Goal: Book appointment/travel/reservation

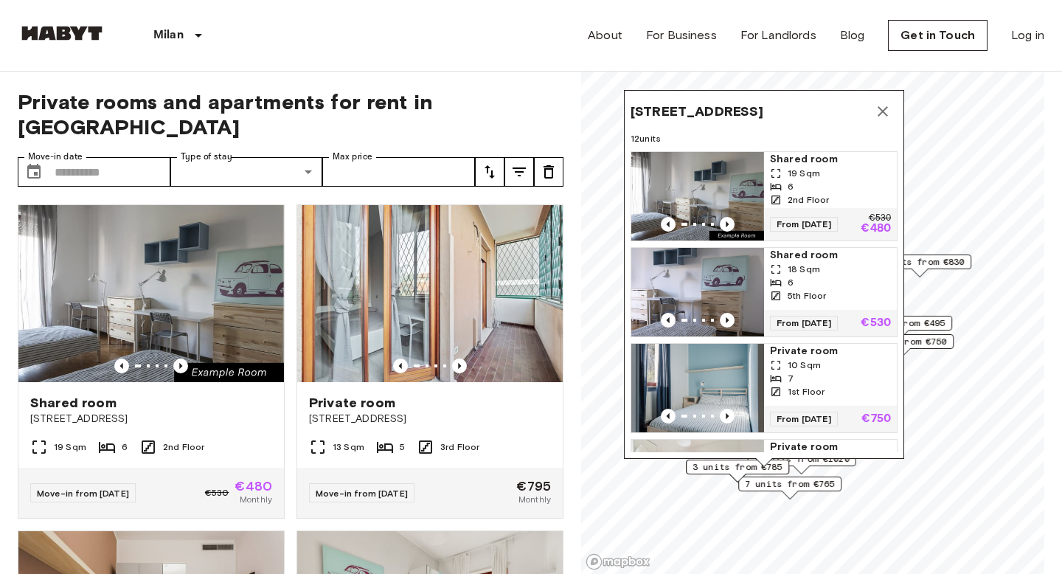
click at [884, 104] on icon "Map marker" at bounding box center [883, 112] width 18 height 18
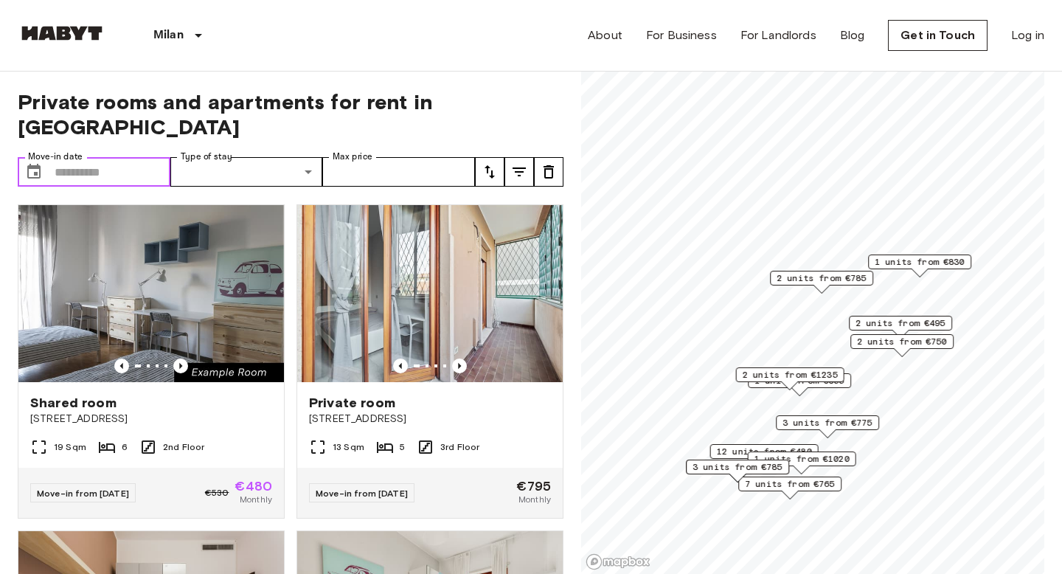
click at [70, 157] on input "Move-in date" at bounding box center [113, 172] width 116 height 30
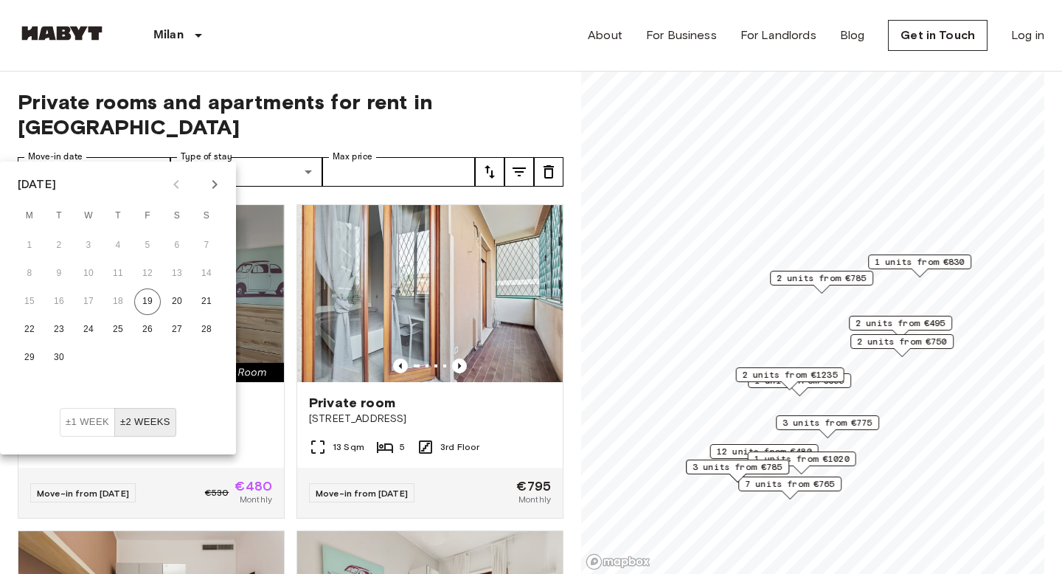
click at [210, 184] on icon "Next month" at bounding box center [215, 185] width 18 height 18
click at [108, 252] on button "1" at bounding box center [118, 245] width 27 height 27
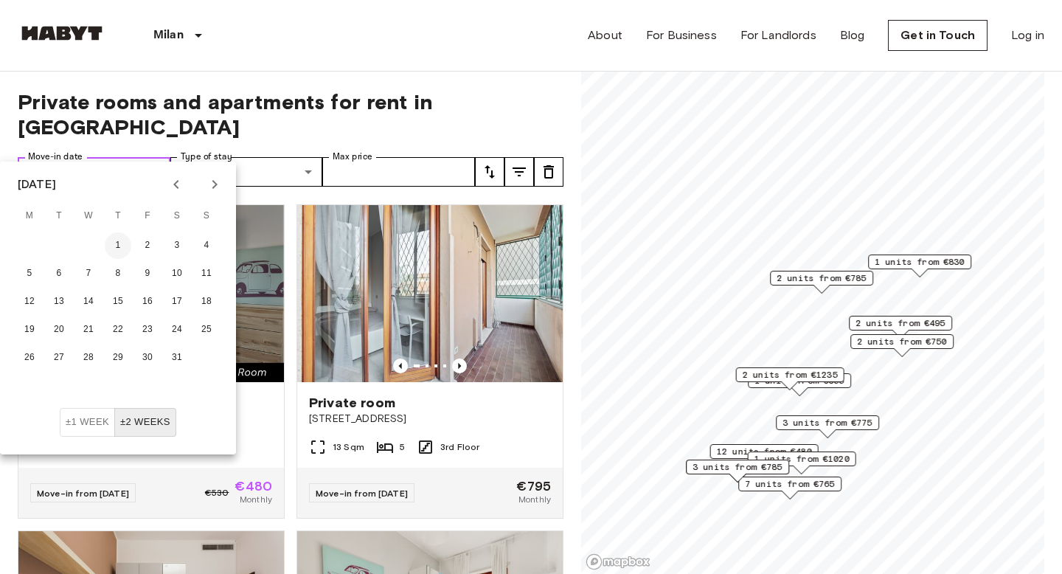
type input "**********"
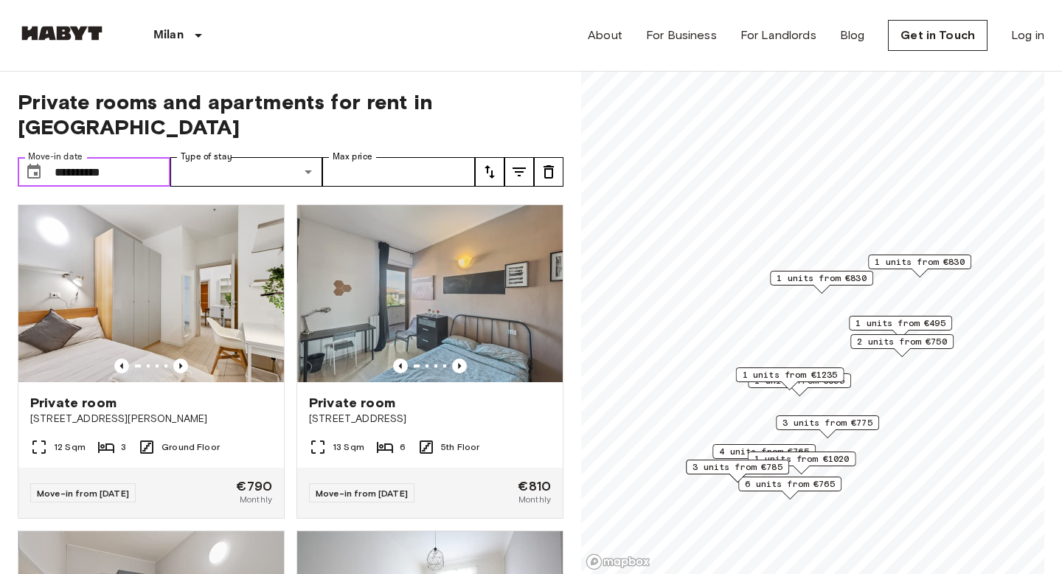
click at [799, 278] on span "1 units from €830" at bounding box center [822, 277] width 90 height 13
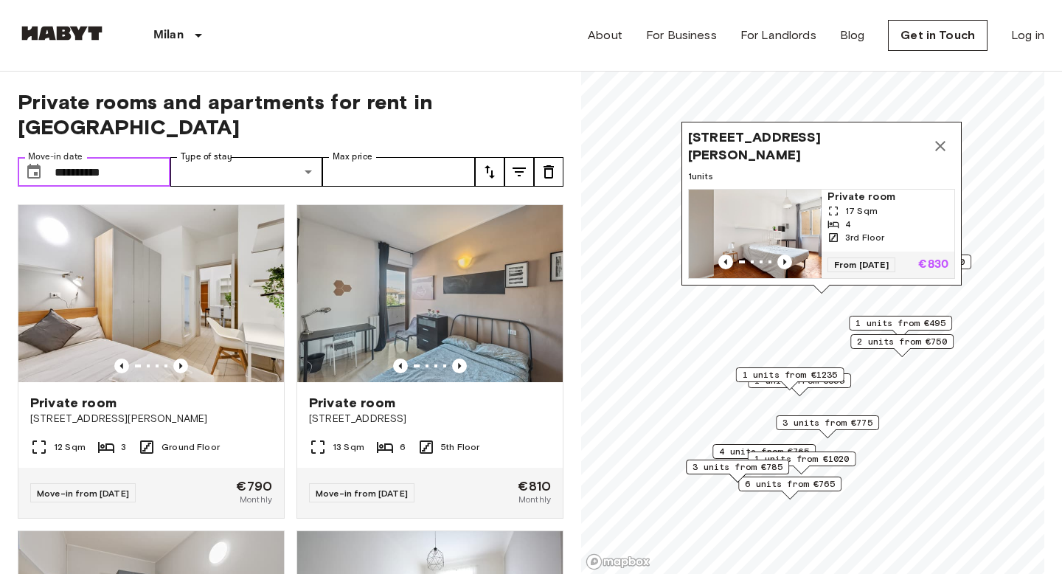
click at [764, 224] on img "Map marker" at bounding box center [755, 234] width 133 height 89
click at [945, 145] on icon "Map marker" at bounding box center [940, 146] width 18 height 18
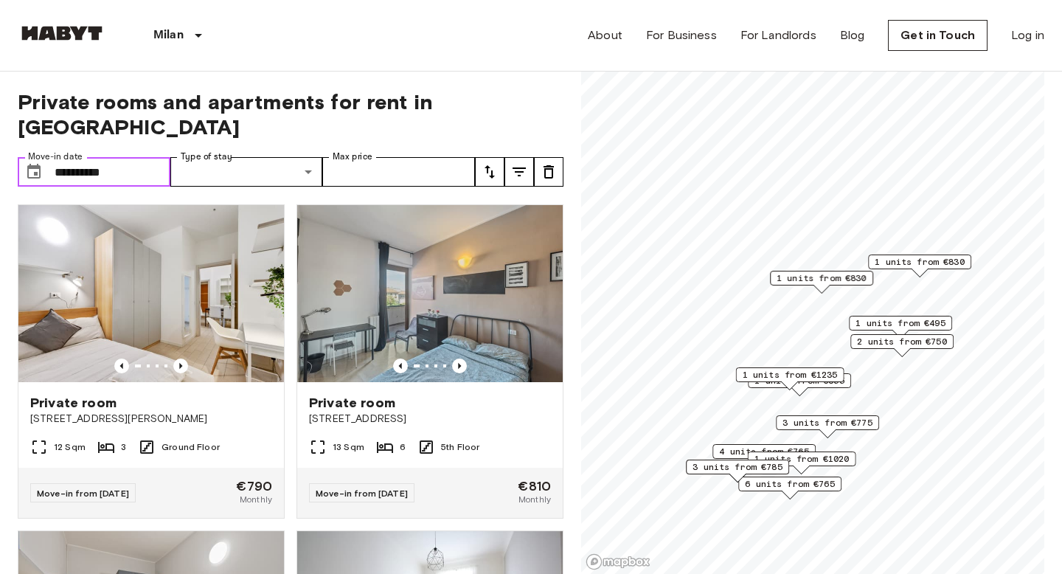
click at [139, 157] on input "**********" at bounding box center [113, 172] width 116 height 30
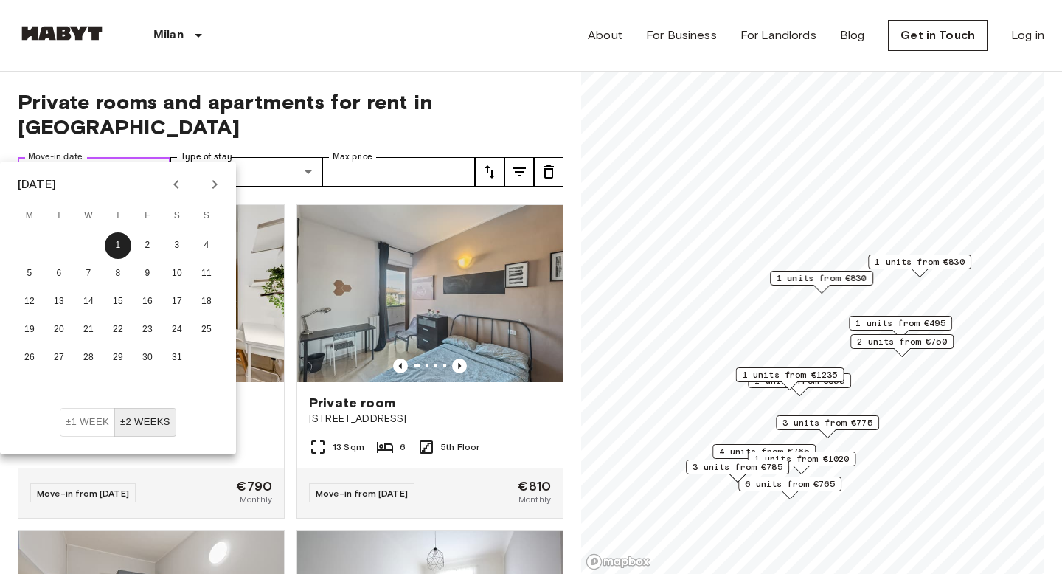
drag, startPoint x: 153, startPoint y: 149, endPoint x: 0, endPoint y: 138, distance: 153.8
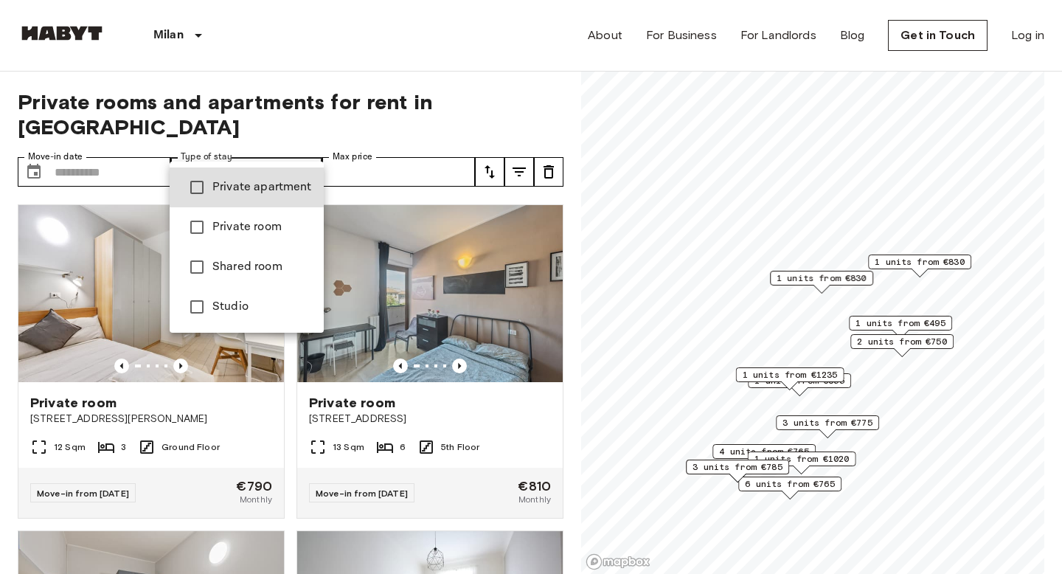
click at [296, 149] on div at bounding box center [531, 287] width 1062 height 574
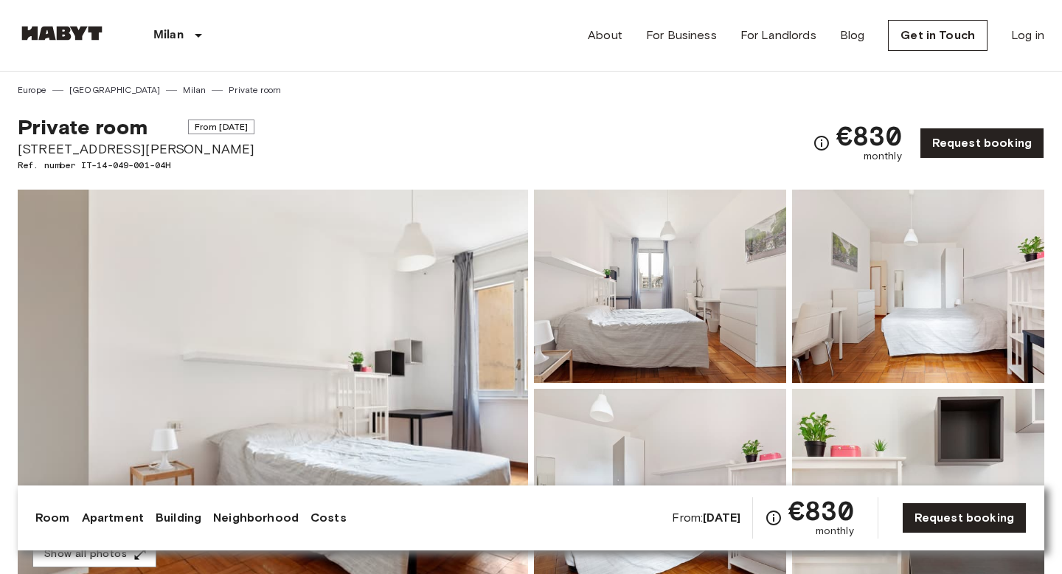
scroll to position [198, 0]
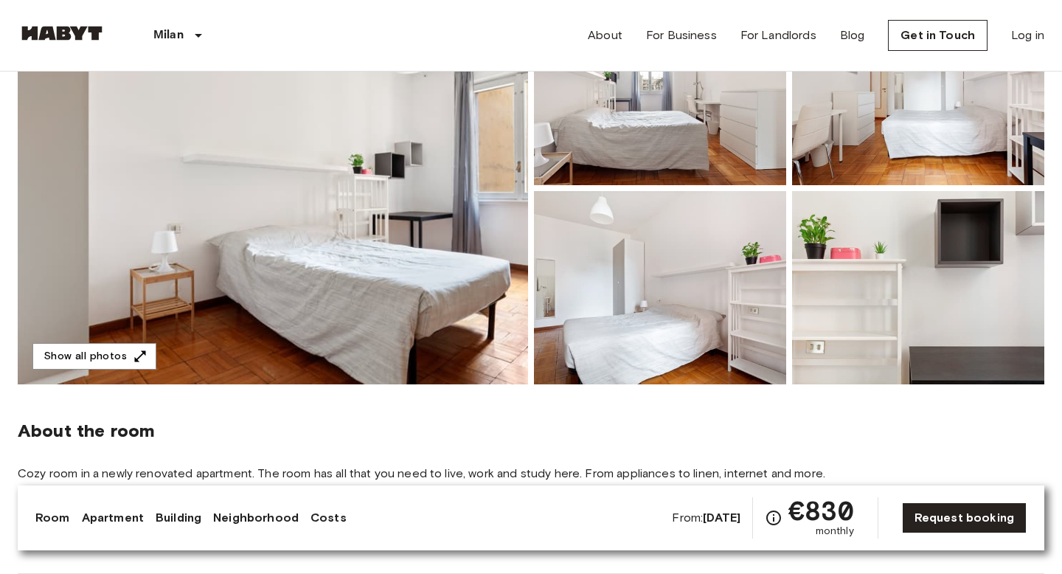
click at [400, 305] on img at bounding box center [273, 188] width 510 height 392
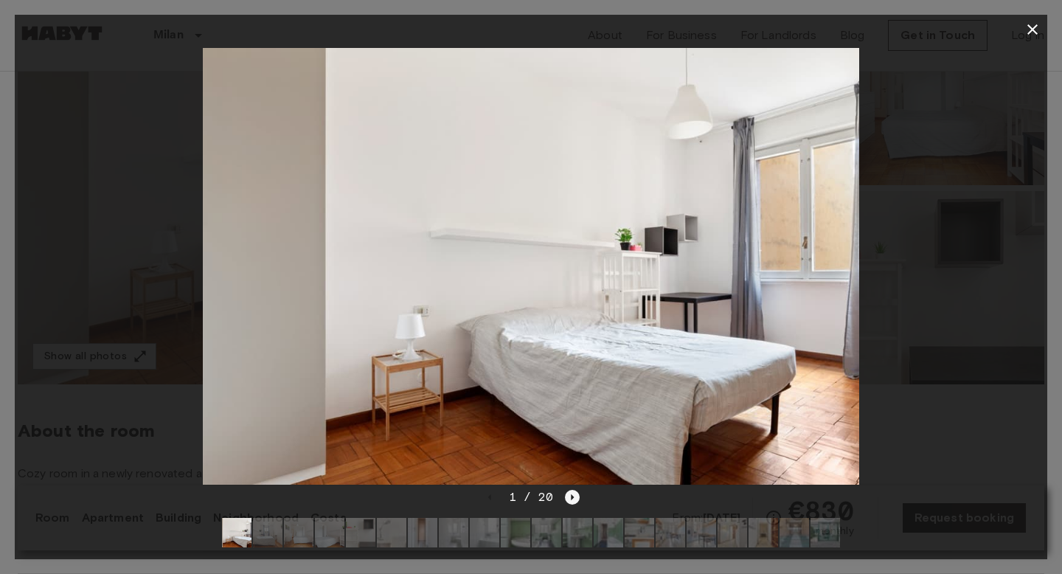
click at [569, 496] on icon "Next image" at bounding box center [572, 497] width 15 height 15
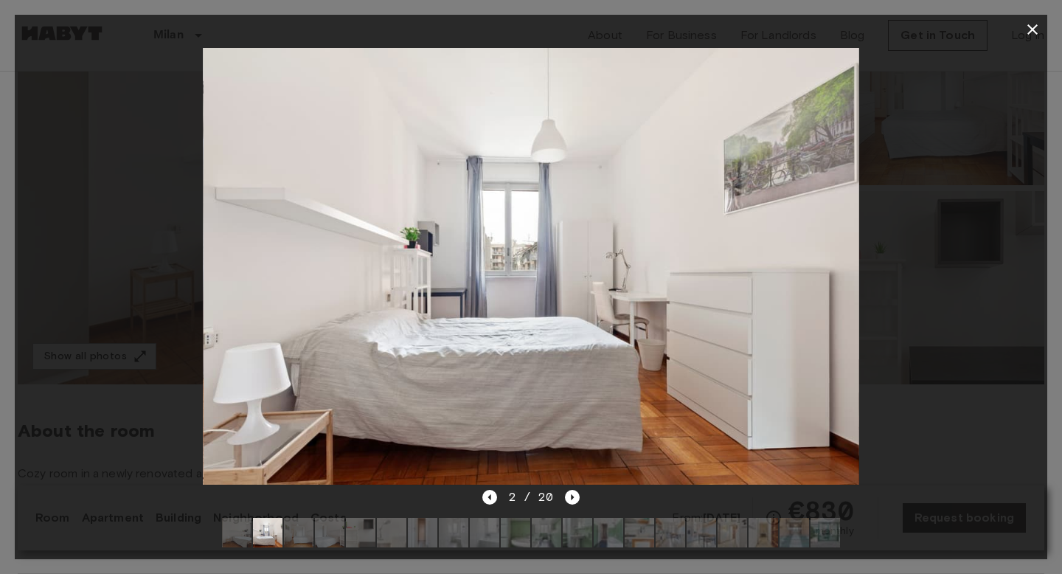
click at [498, 502] on div "2 / 20" at bounding box center [531, 497] width 98 height 18
click at [488, 500] on icon "Previous image" at bounding box center [489, 497] width 15 height 15
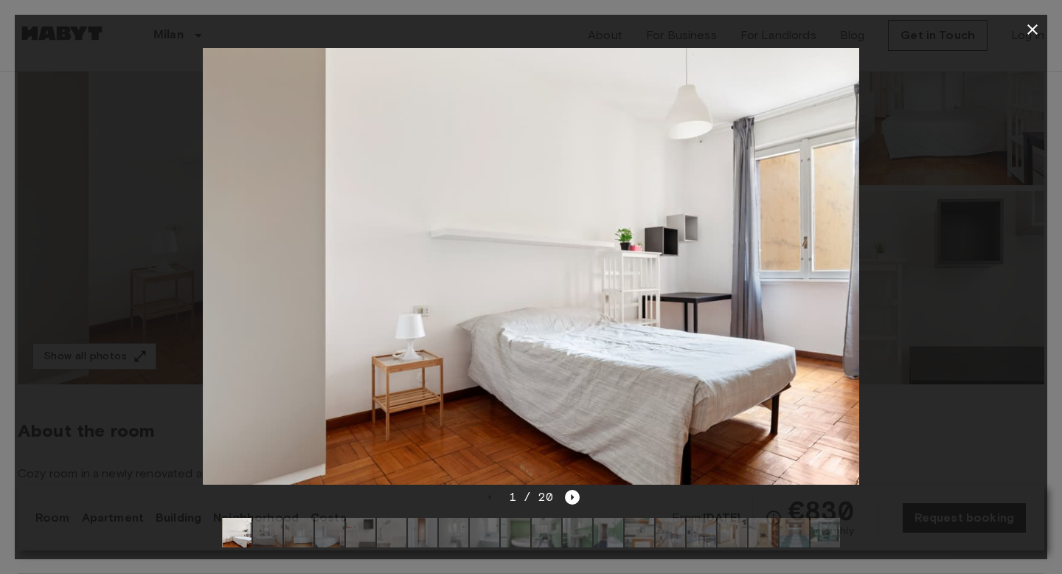
click at [794, 283] on img at bounding box center [531, 266] width 656 height 437
click at [570, 500] on icon "Next image" at bounding box center [572, 497] width 15 height 15
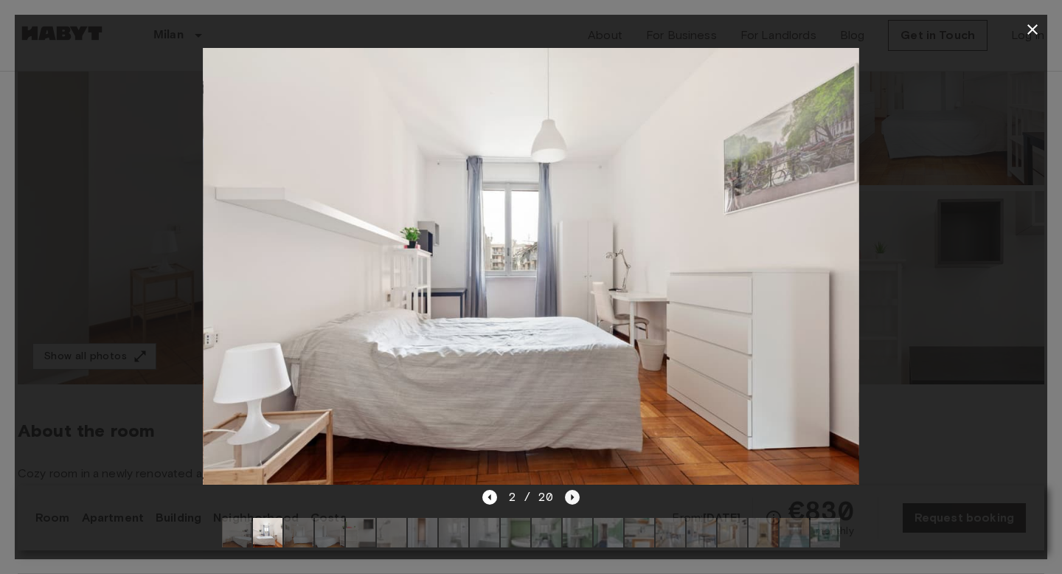
click at [570, 500] on icon "Next image" at bounding box center [572, 497] width 15 height 15
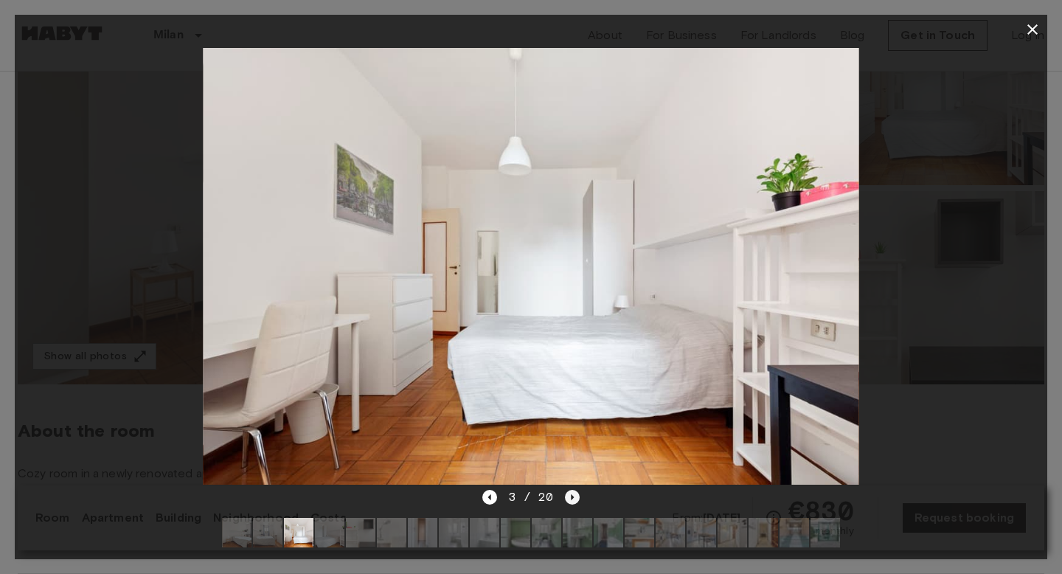
click at [570, 500] on icon "Next image" at bounding box center [572, 497] width 15 height 15
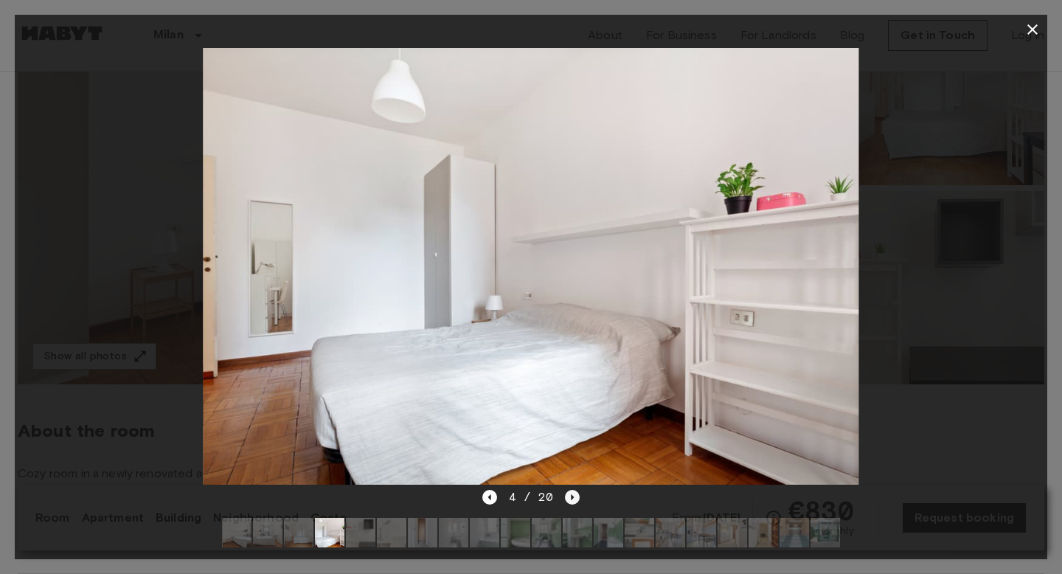
click at [570, 500] on icon "Next image" at bounding box center [572, 497] width 15 height 15
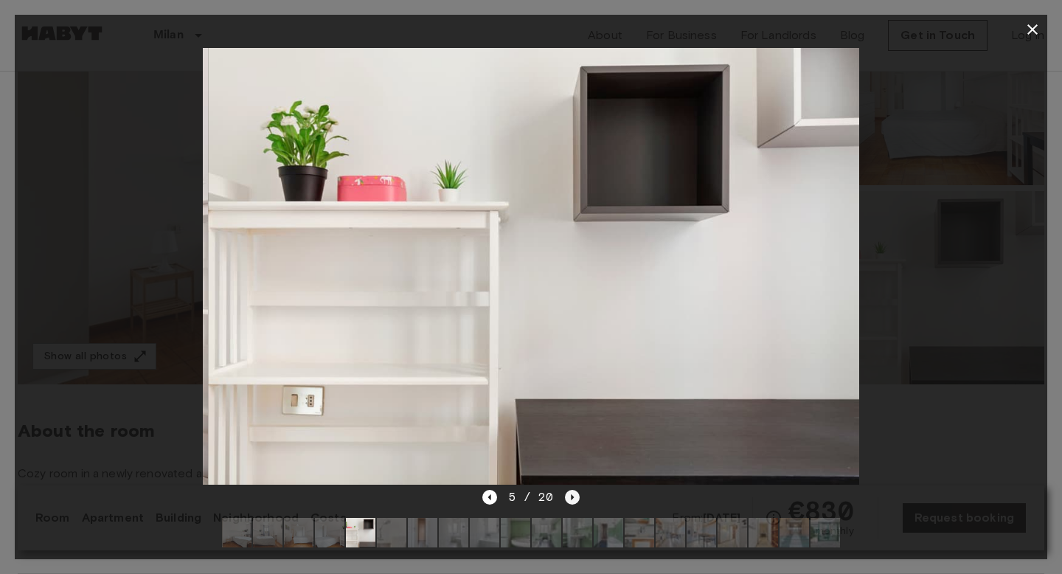
click at [570, 500] on icon "Next image" at bounding box center [572, 497] width 15 height 15
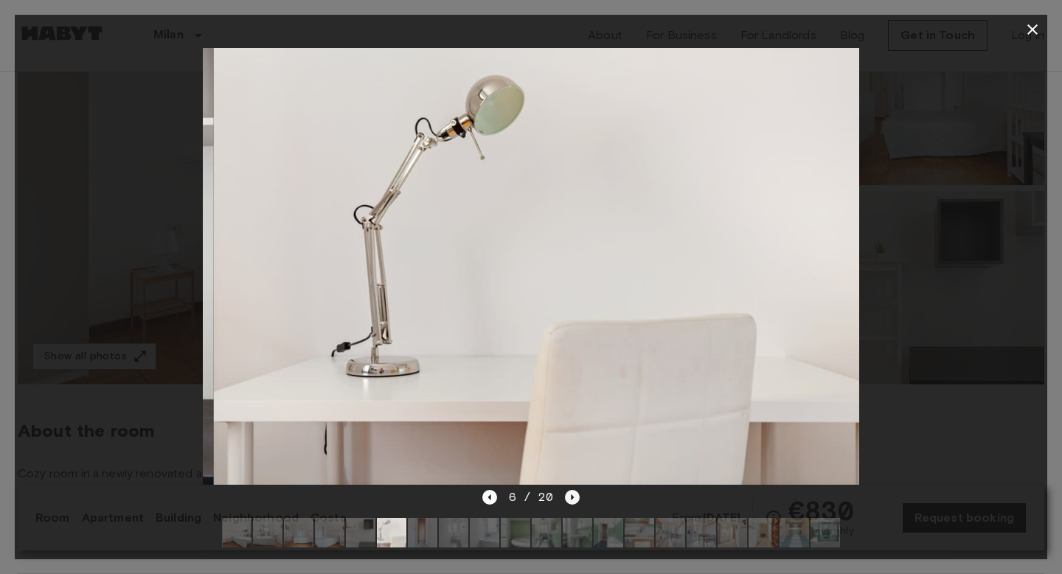
click at [570, 500] on icon "Next image" at bounding box center [572, 497] width 15 height 15
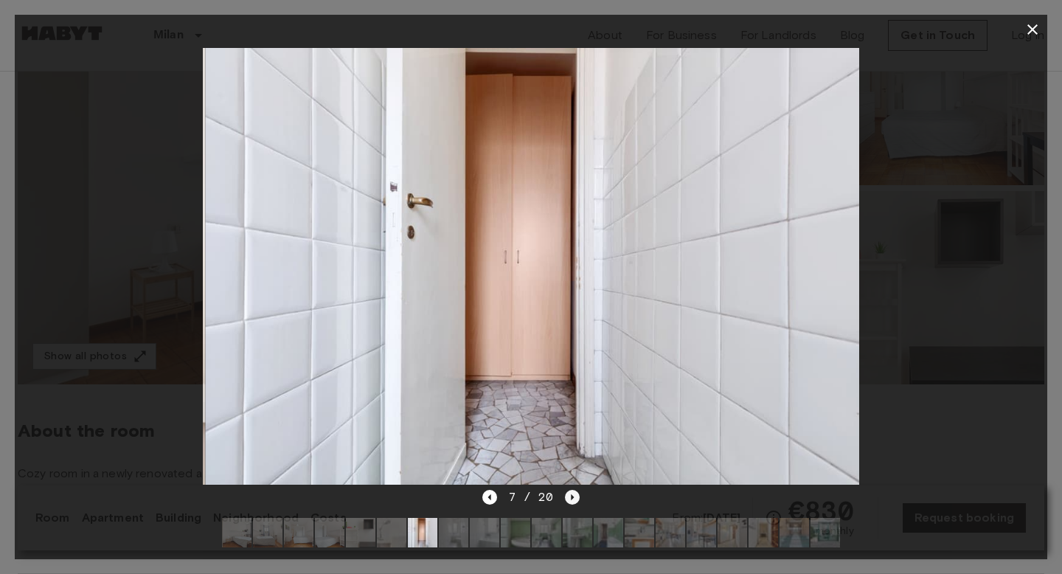
click at [570, 500] on icon "Next image" at bounding box center [572, 497] width 15 height 15
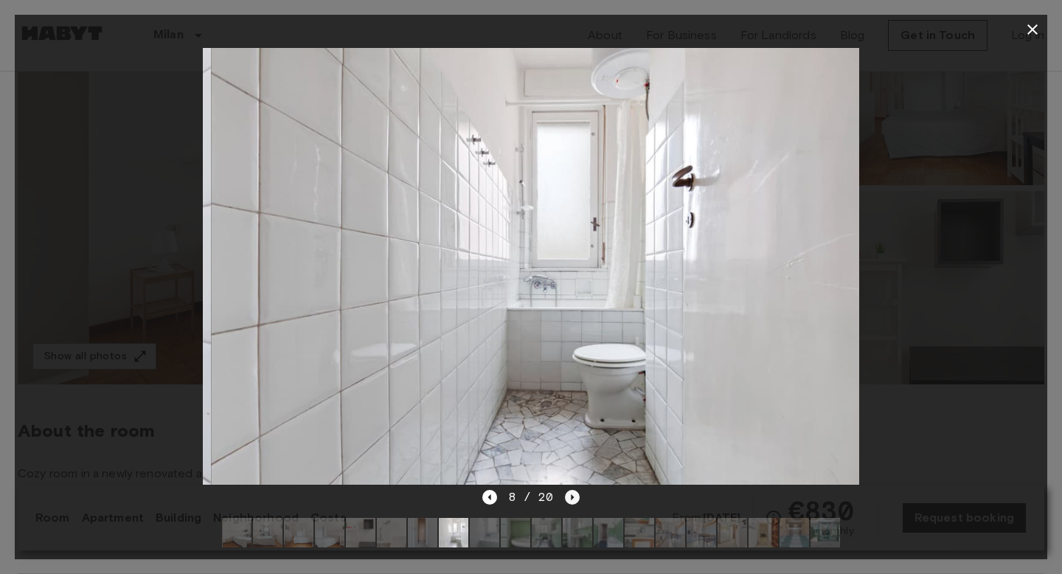
click at [570, 500] on icon "Next image" at bounding box center [572, 497] width 15 height 15
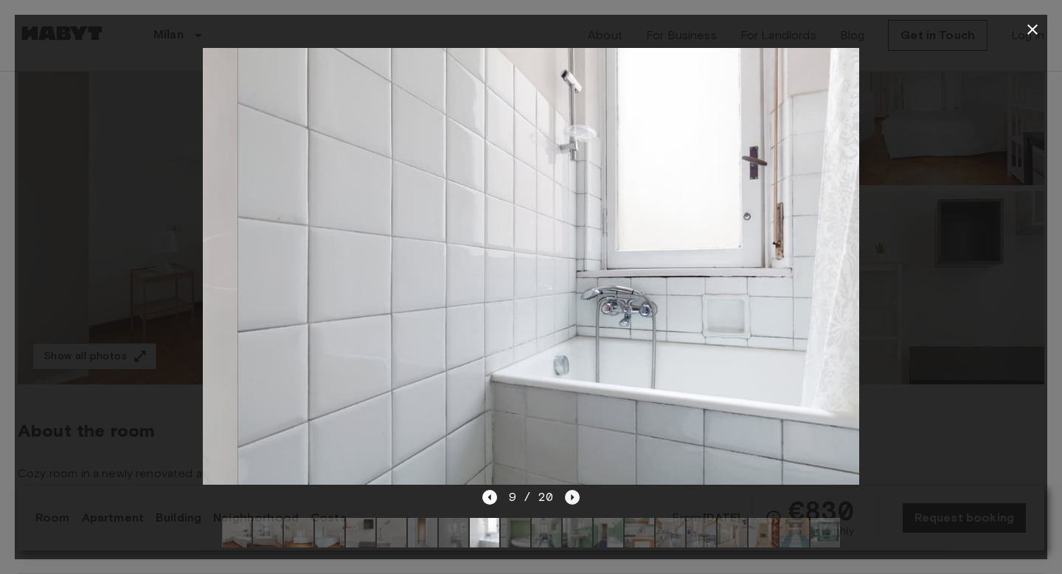
click at [572, 499] on icon "Next image" at bounding box center [573, 497] width 3 height 6
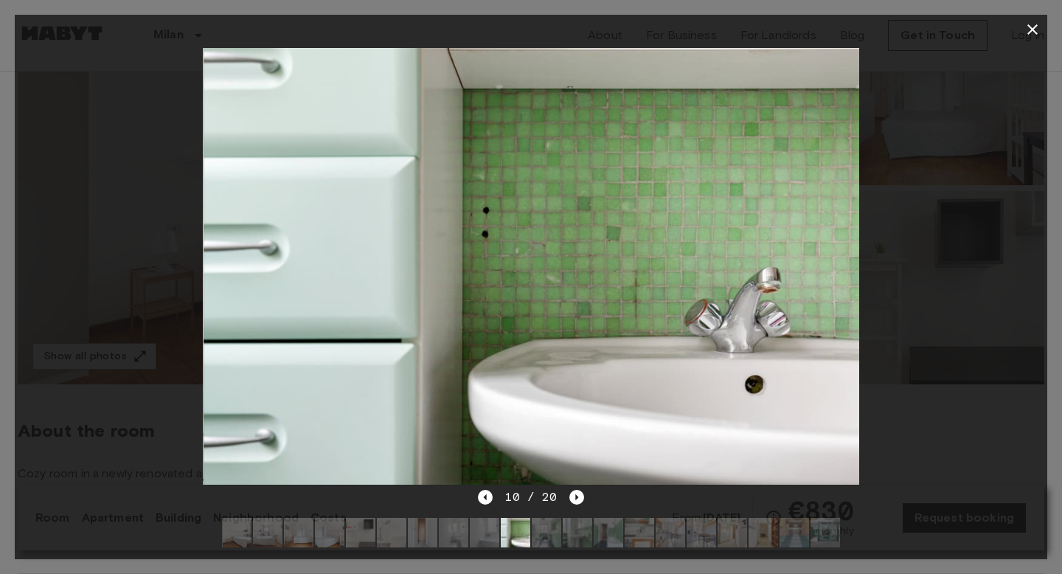
click at [1031, 29] on icon "button" at bounding box center [1033, 30] width 18 height 18
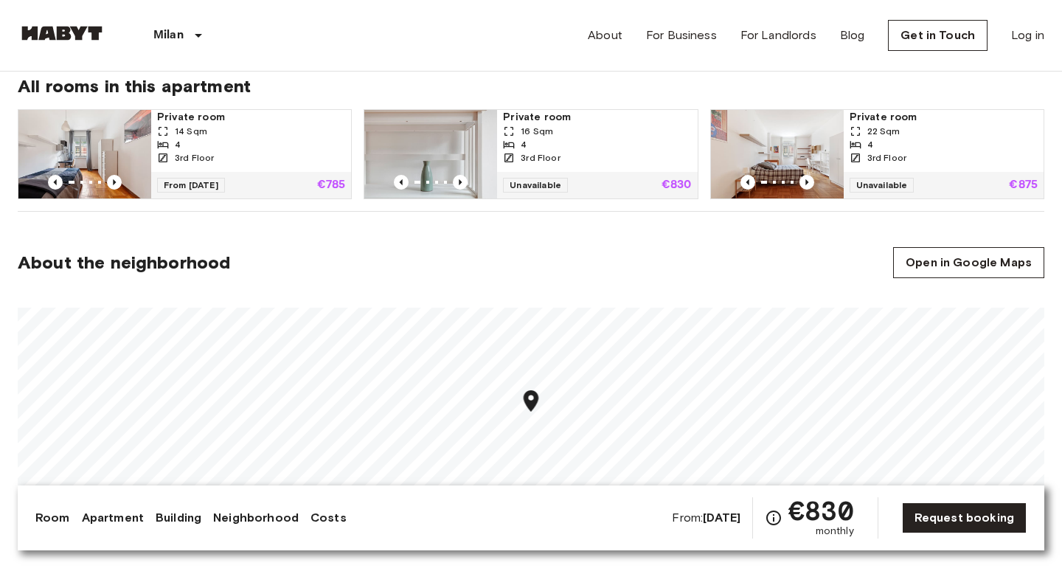
scroll to position [1002, 0]
click at [60, 163] on img at bounding box center [84, 153] width 133 height 89
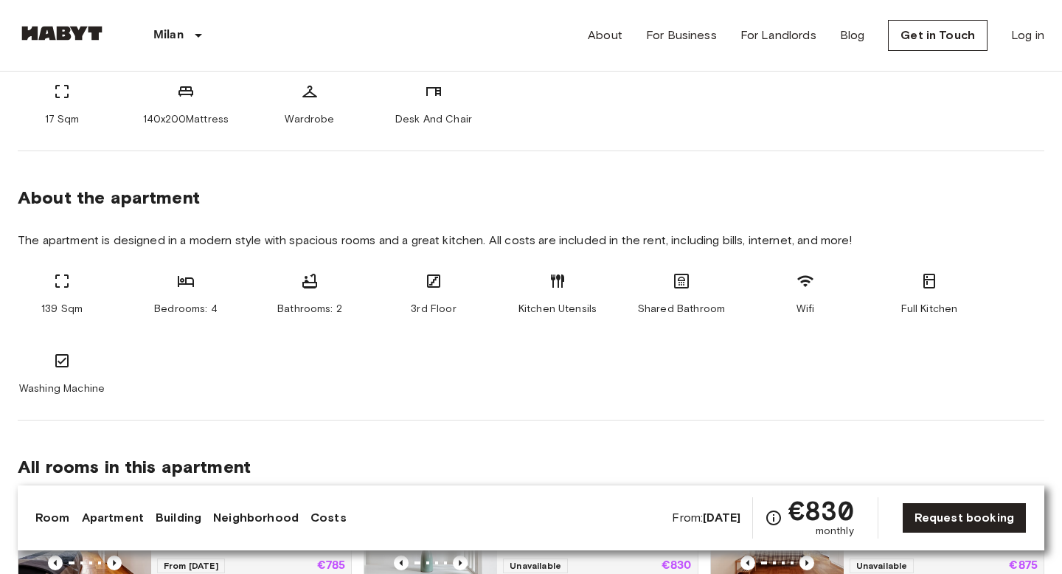
scroll to position [0, 0]
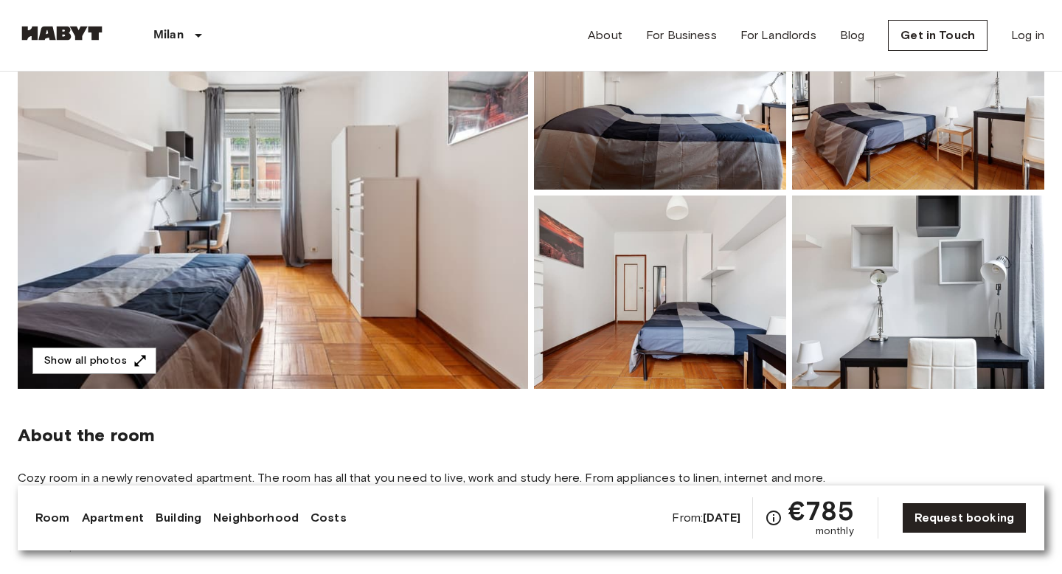
scroll to position [206, 0]
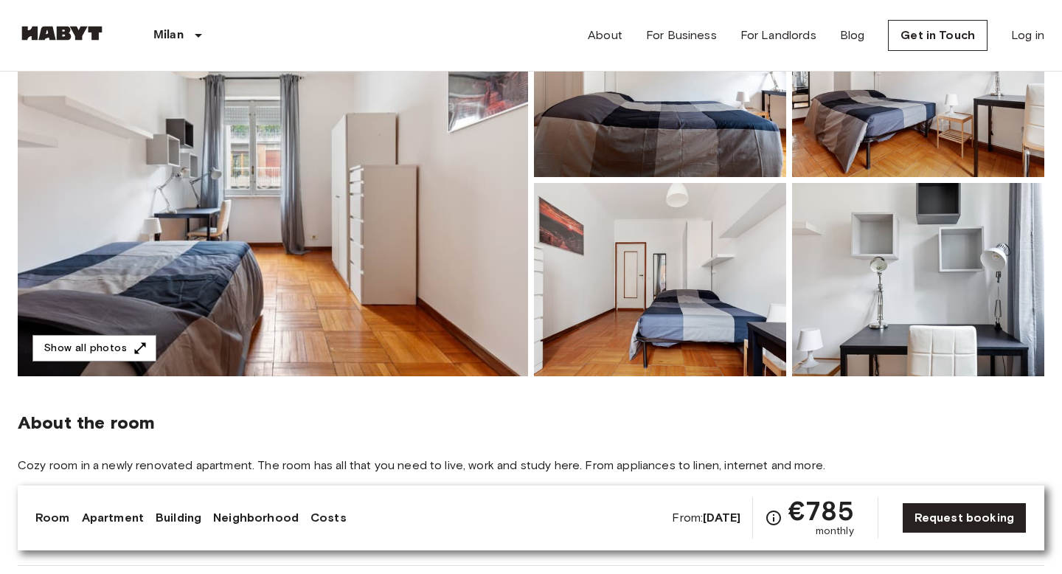
click at [409, 312] on img at bounding box center [273, 180] width 510 height 392
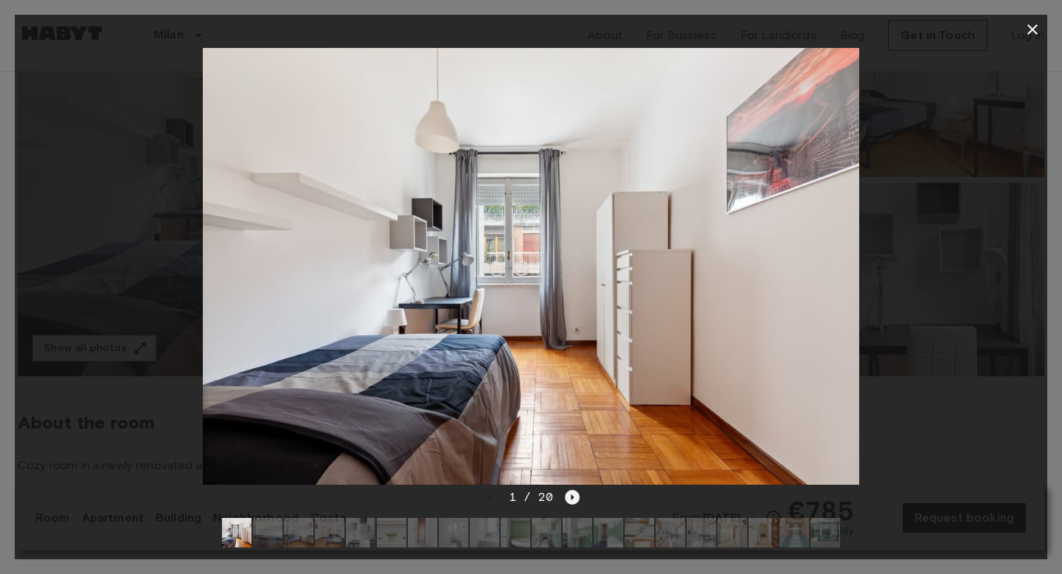
click at [575, 497] on icon "Next image" at bounding box center [572, 497] width 15 height 15
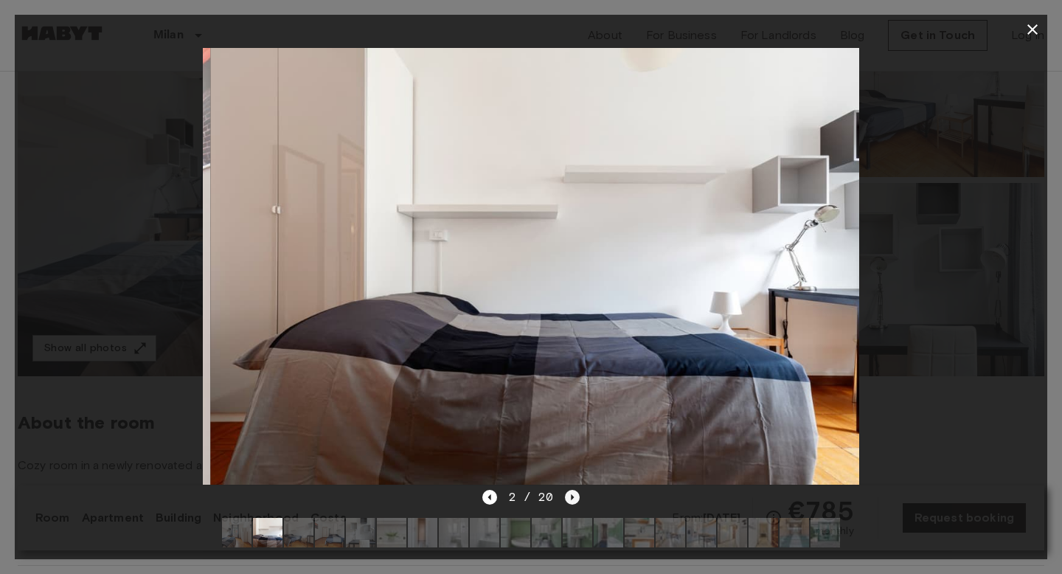
click at [575, 497] on icon "Next image" at bounding box center [572, 497] width 15 height 15
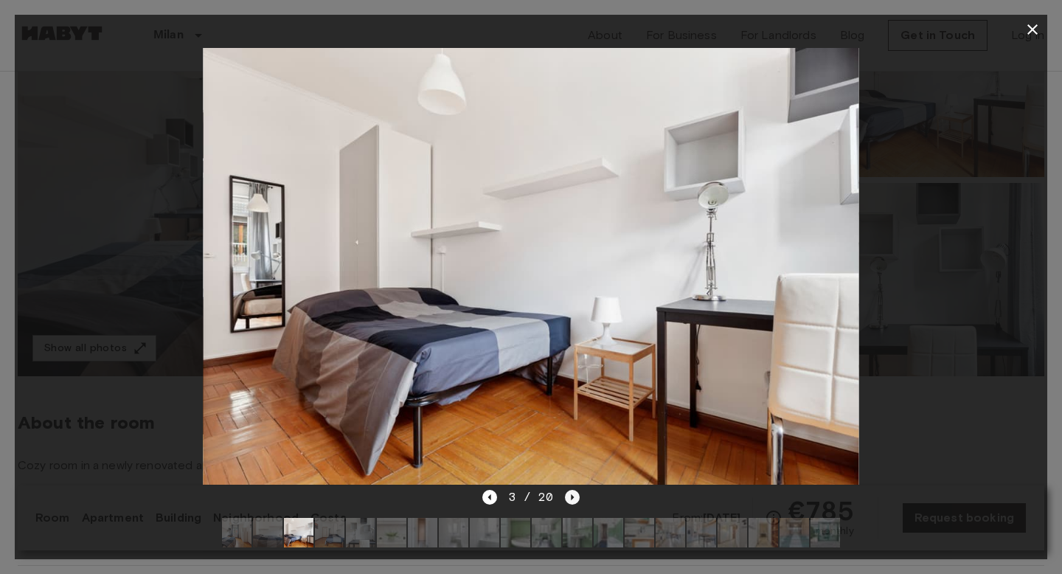
click at [575, 497] on icon "Next image" at bounding box center [572, 497] width 15 height 15
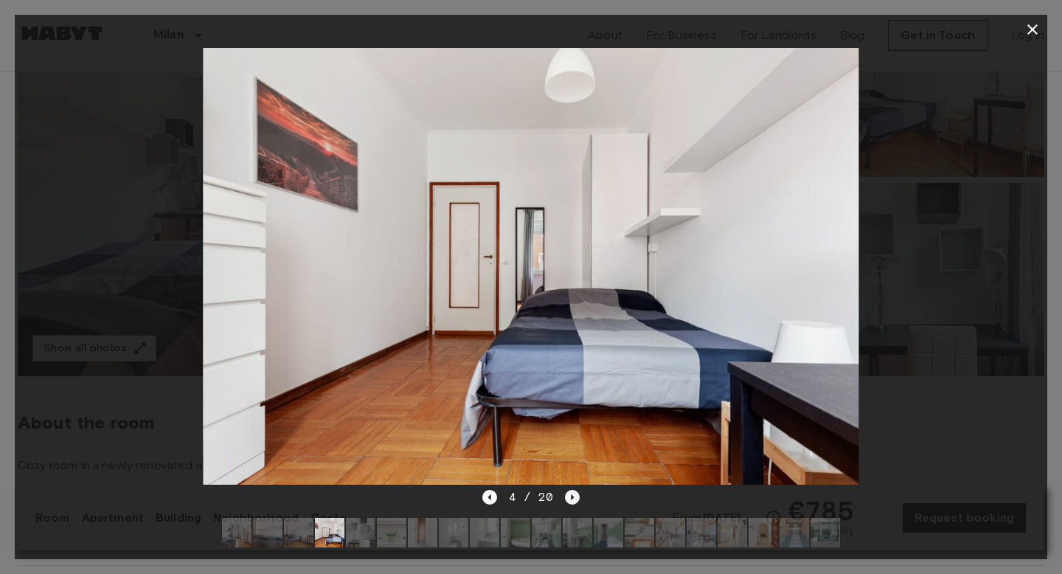
click at [575, 497] on icon "Next image" at bounding box center [572, 497] width 15 height 15
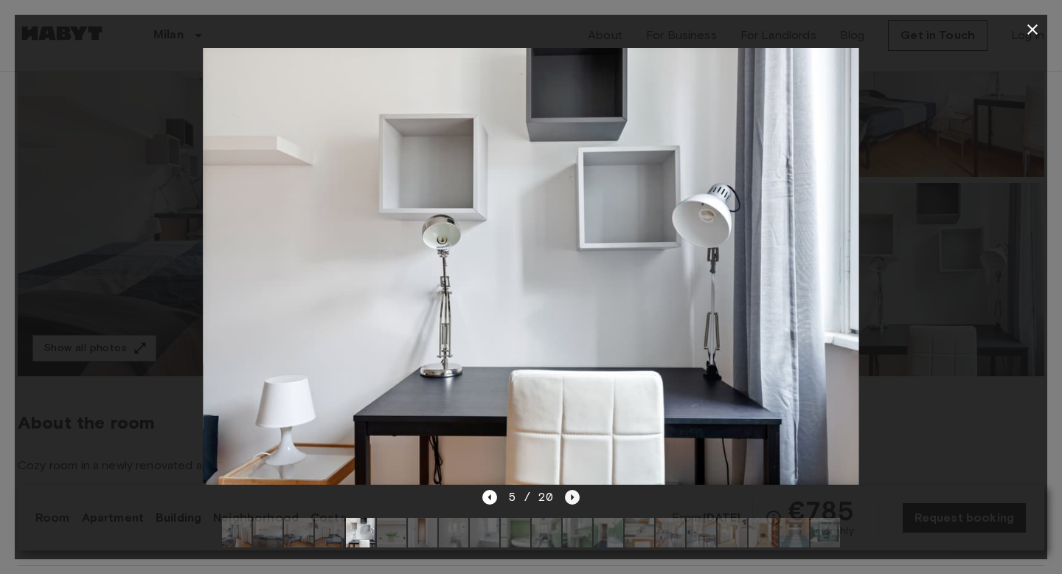
click at [575, 497] on icon "Next image" at bounding box center [572, 497] width 15 height 15
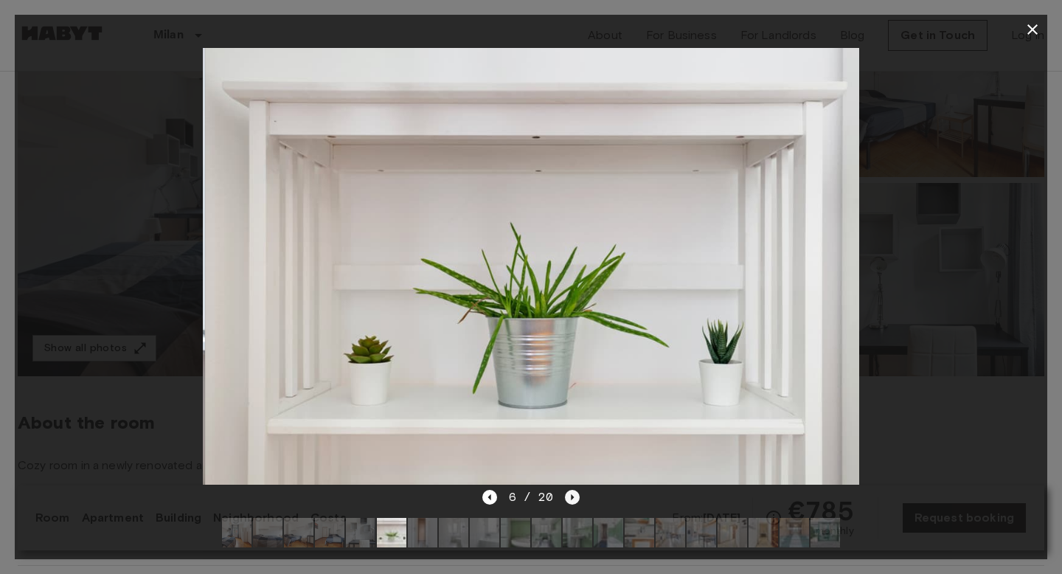
click at [575, 497] on icon "Next image" at bounding box center [572, 497] width 15 height 15
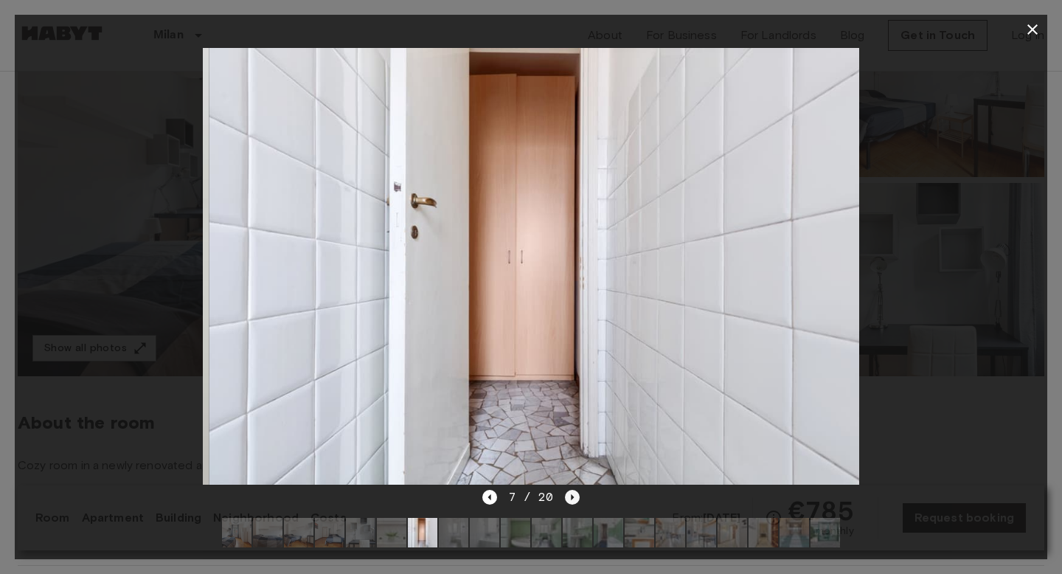
click at [575, 497] on icon "Next image" at bounding box center [572, 497] width 15 height 15
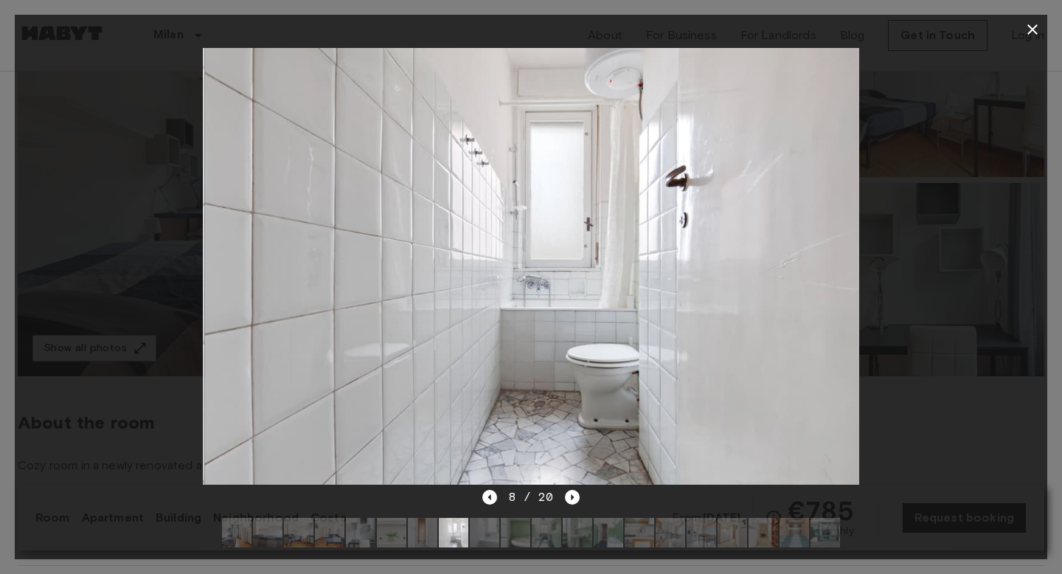
click at [1041, 21] on button "button" at bounding box center [1033, 30] width 30 height 30
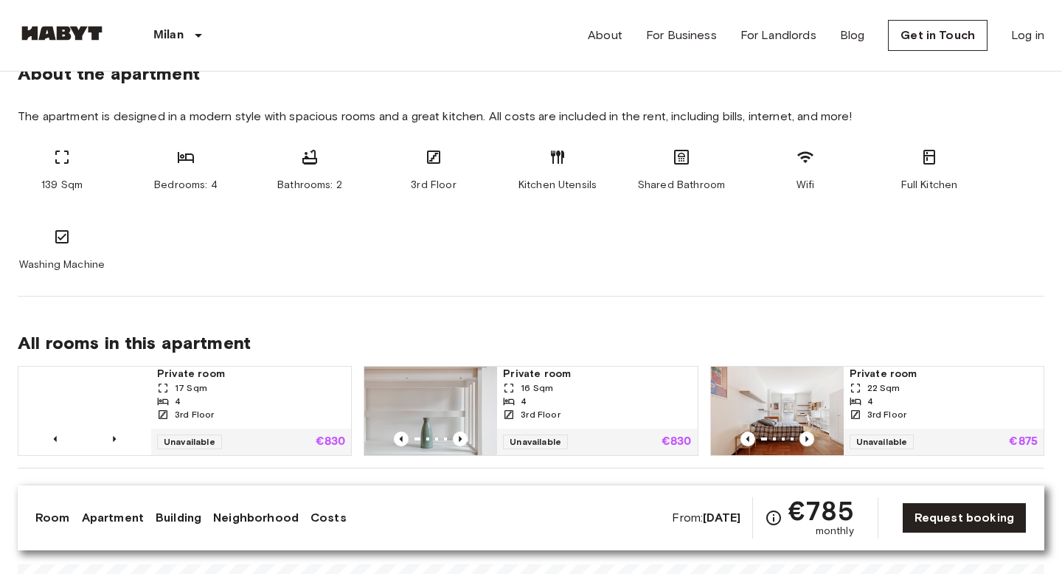
scroll to position [906, 0]
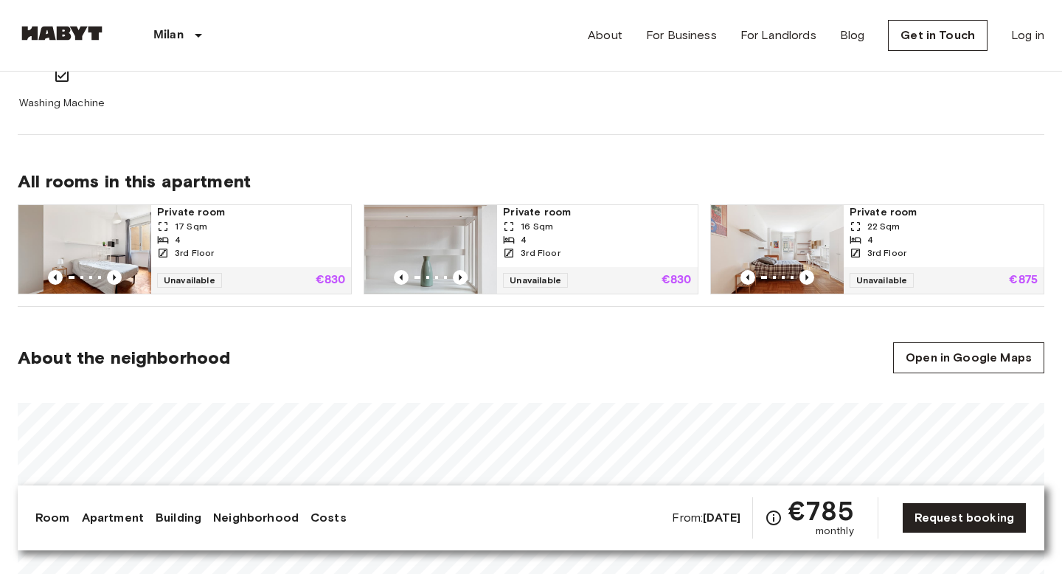
click at [805, 241] on img at bounding box center [777, 249] width 133 height 89
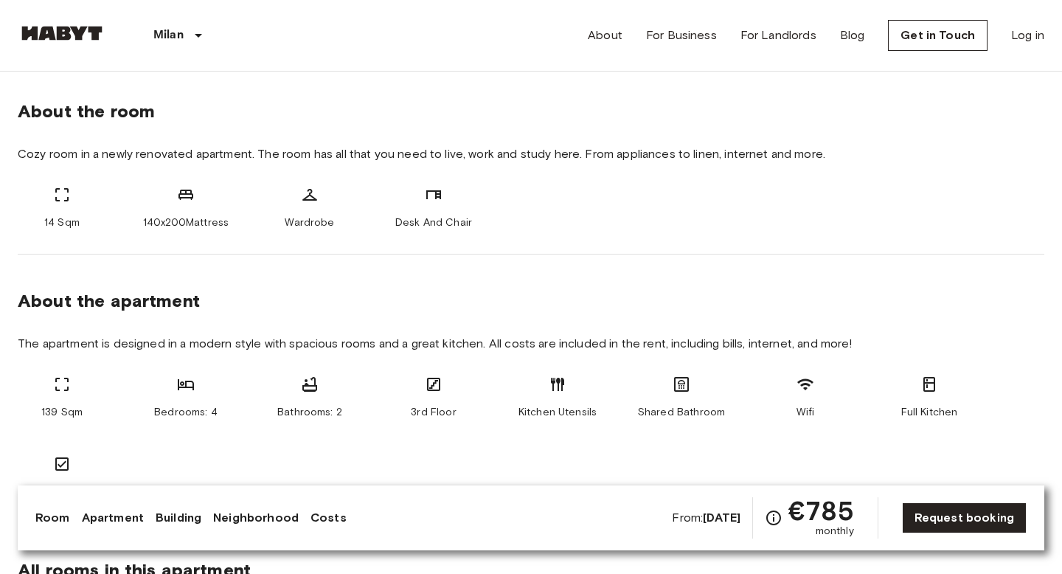
scroll to position [0, 0]
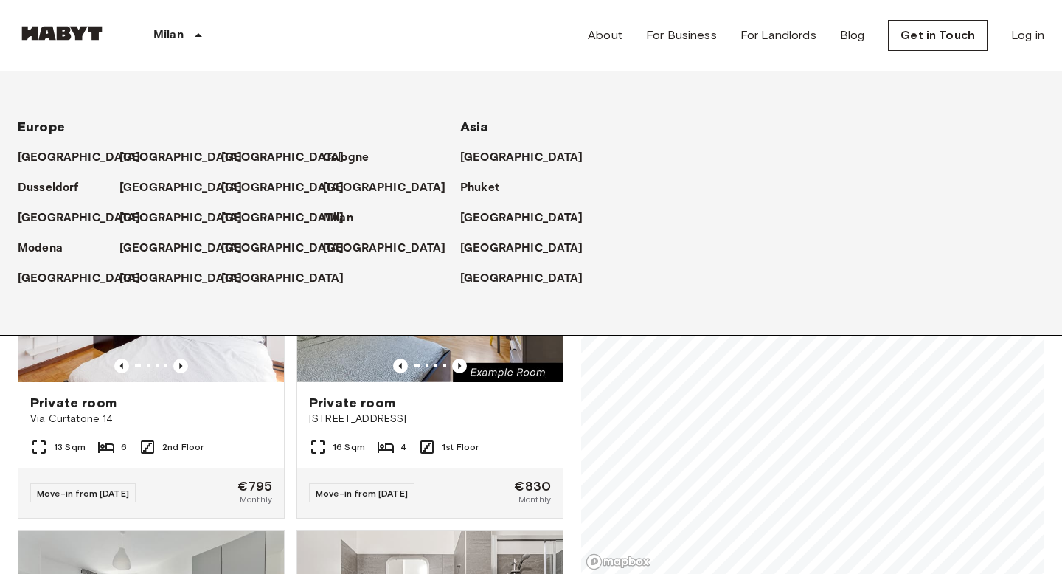
click at [178, 41] on p "Milan" at bounding box center [168, 36] width 30 height 18
click at [340, 217] on p "Milan" at bounding box center [341, 218] width 30 height 18
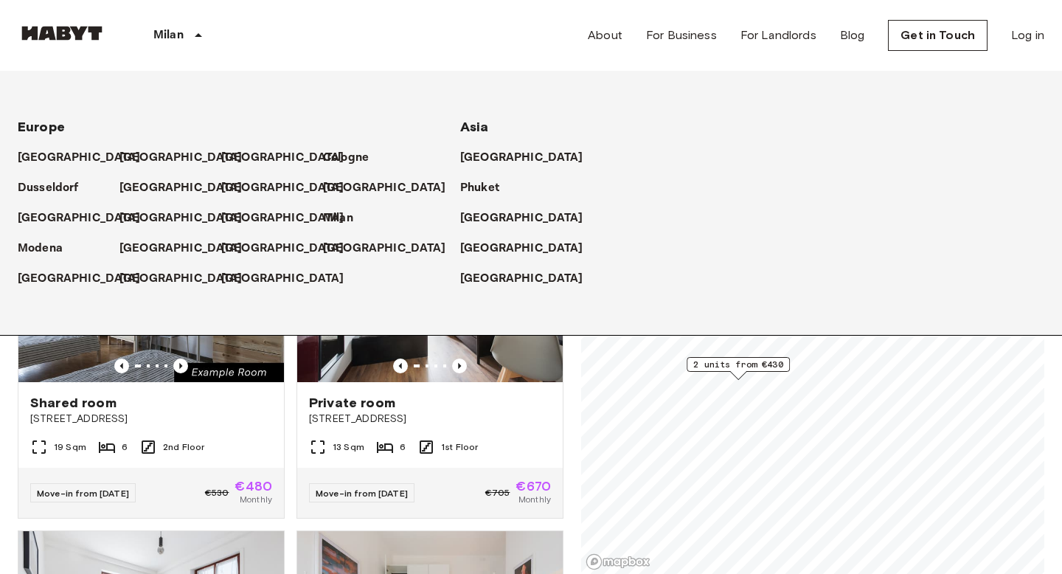
click at [572, 379] on div "Private rooms and apartments for rent in Milan Move-in date ​ Move-in date Type…" at bounding box center [531, 323] width 1027 height 503
click at [203, 34] on icon at bounding box center [199, 36] width 18 height 18
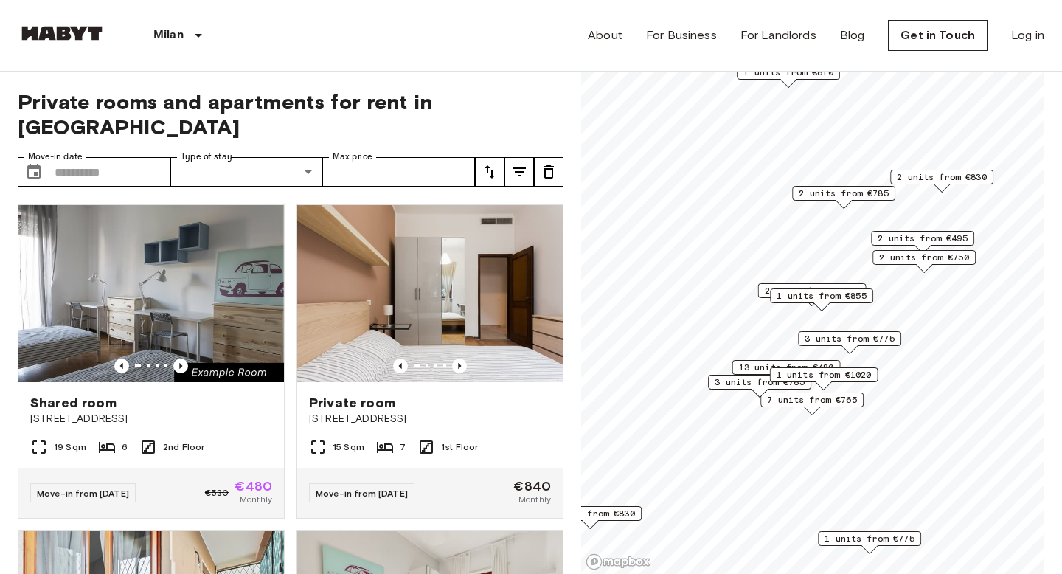
click at [823, 195] on span "2 units from €785" at bounding box center [844, 193] width 90 height 13
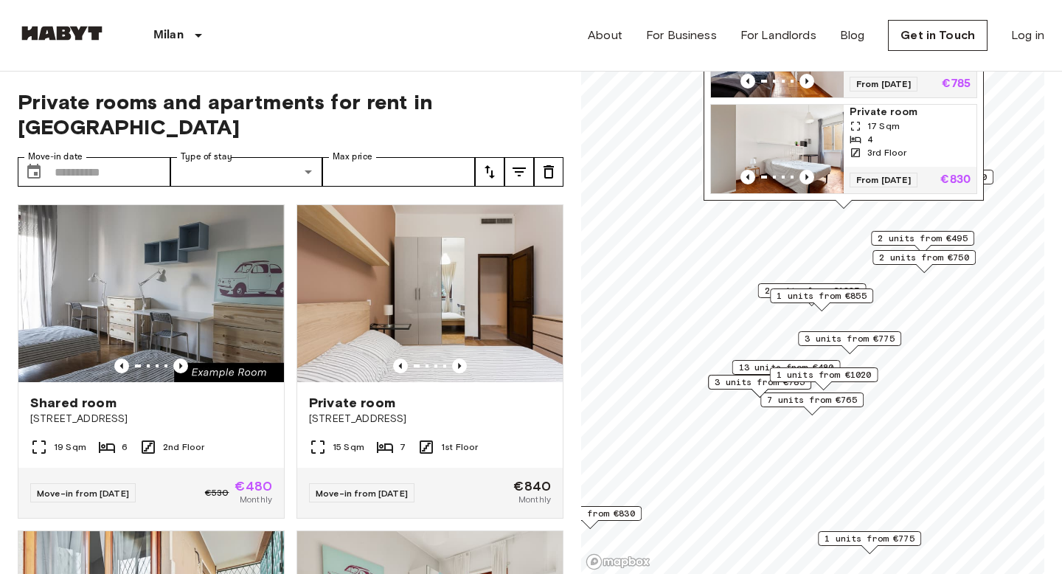
click at [987, 176] on span "2 units from €830" at bounding box center [942, 176] width 90 height 13
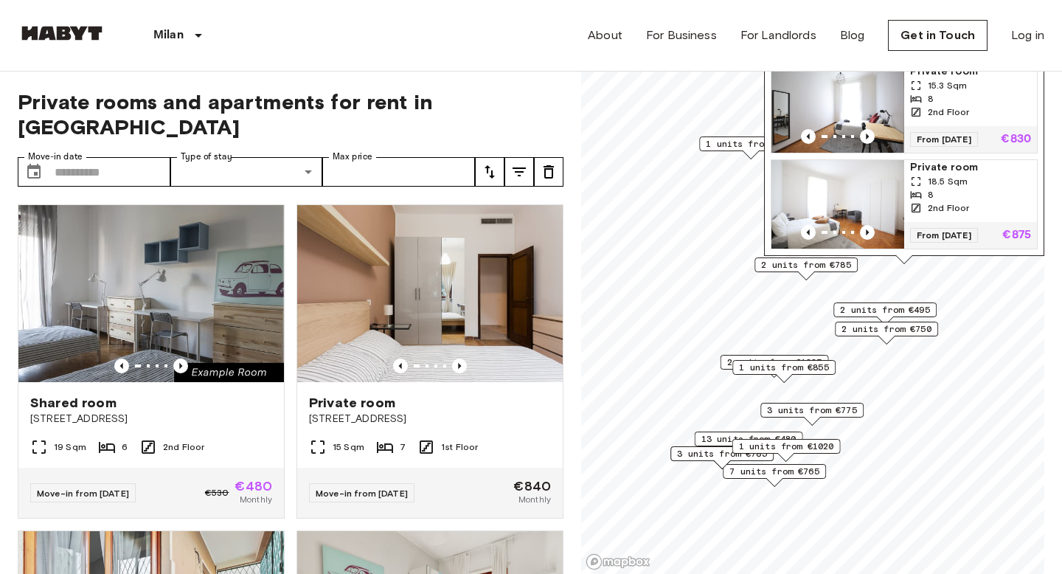
drag, startPoint x: 880, startPoint y: 232, endPoint x: 842, endPoint y: 302, distance: 79.5
click at [842, 303] on span "2 units from €495" at bounding box center [885, 309] width 90 height 13
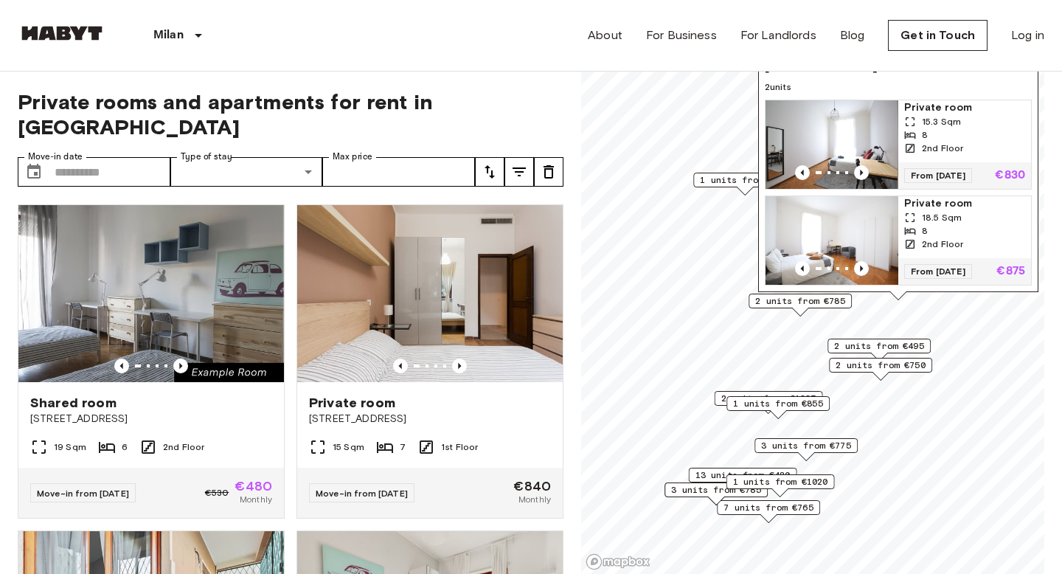
drag, startPoint x: 843, startPoint y: 301, endPoint x: 837, endPoint y: 339, distance: 38.1
click at [837, 339] on div "2 units from €495" at bounding box center [878, 346] width 103 height 15
click at [853, 347] on span "2 units from €495" at bounding box center [879, 346] width 90 height 13
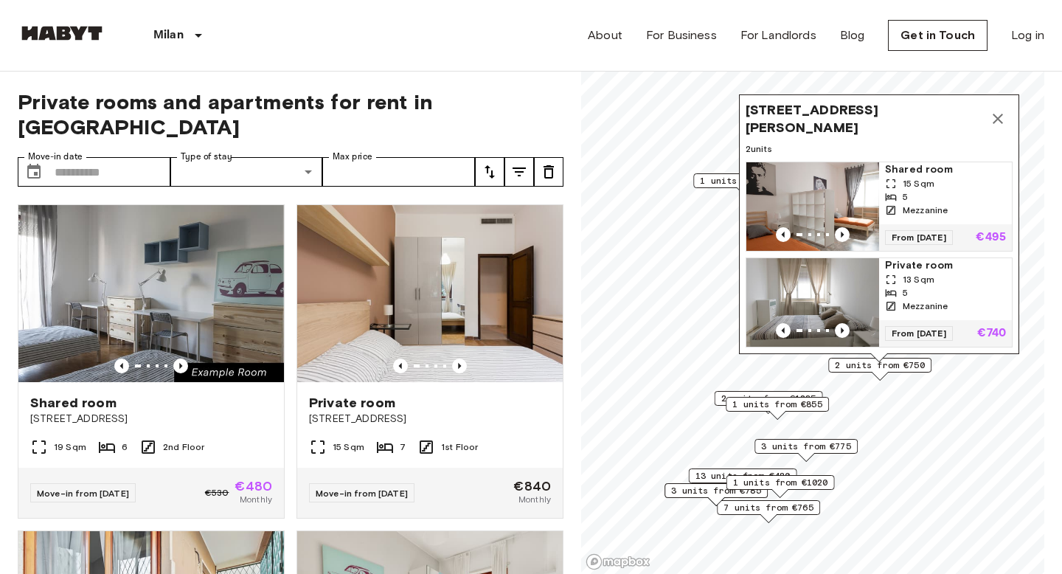
click at [995, 117] on icon "Map marker" at bounding box center [998, 119] width 18 height 18
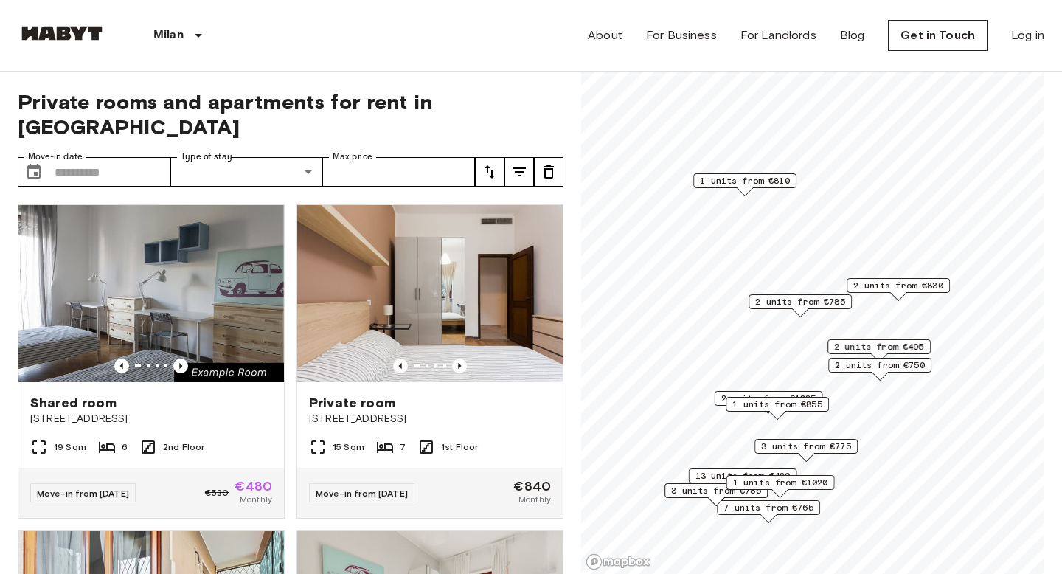
click at [736, 406] on span "1 units from €855" at bounding box center [777, 404] width 90 height 13
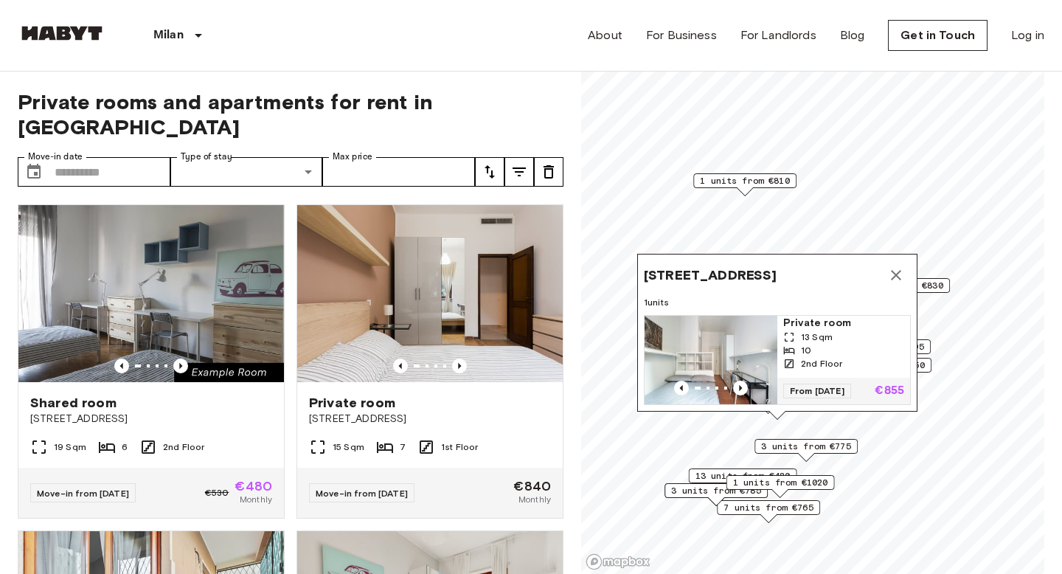
click at [899, 271] on icon "Map marker" at bounding box center [896, 275] width 10 height 10
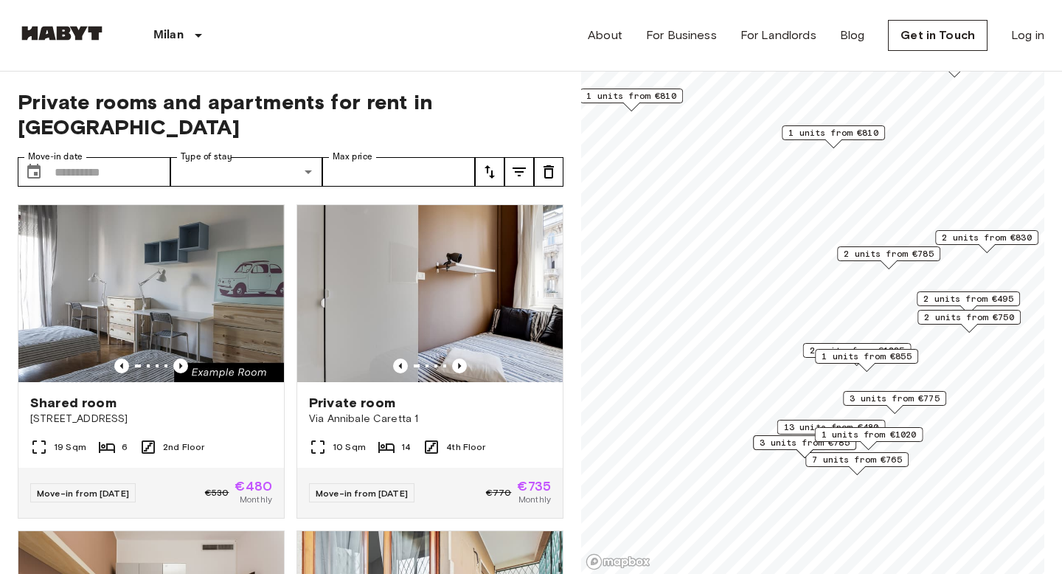
click at [788, 425] on span "13 units from €480" at bounding box center [831, 426] width 95 height 13
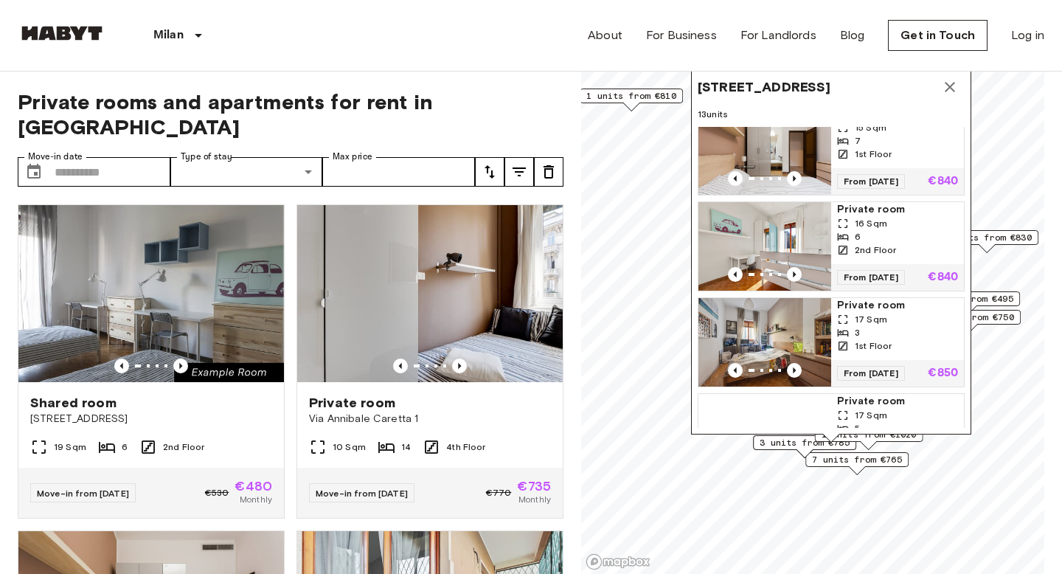
scroll to position [940, 0]
